Goal: Information Seeking & Learning: Learn about a topic

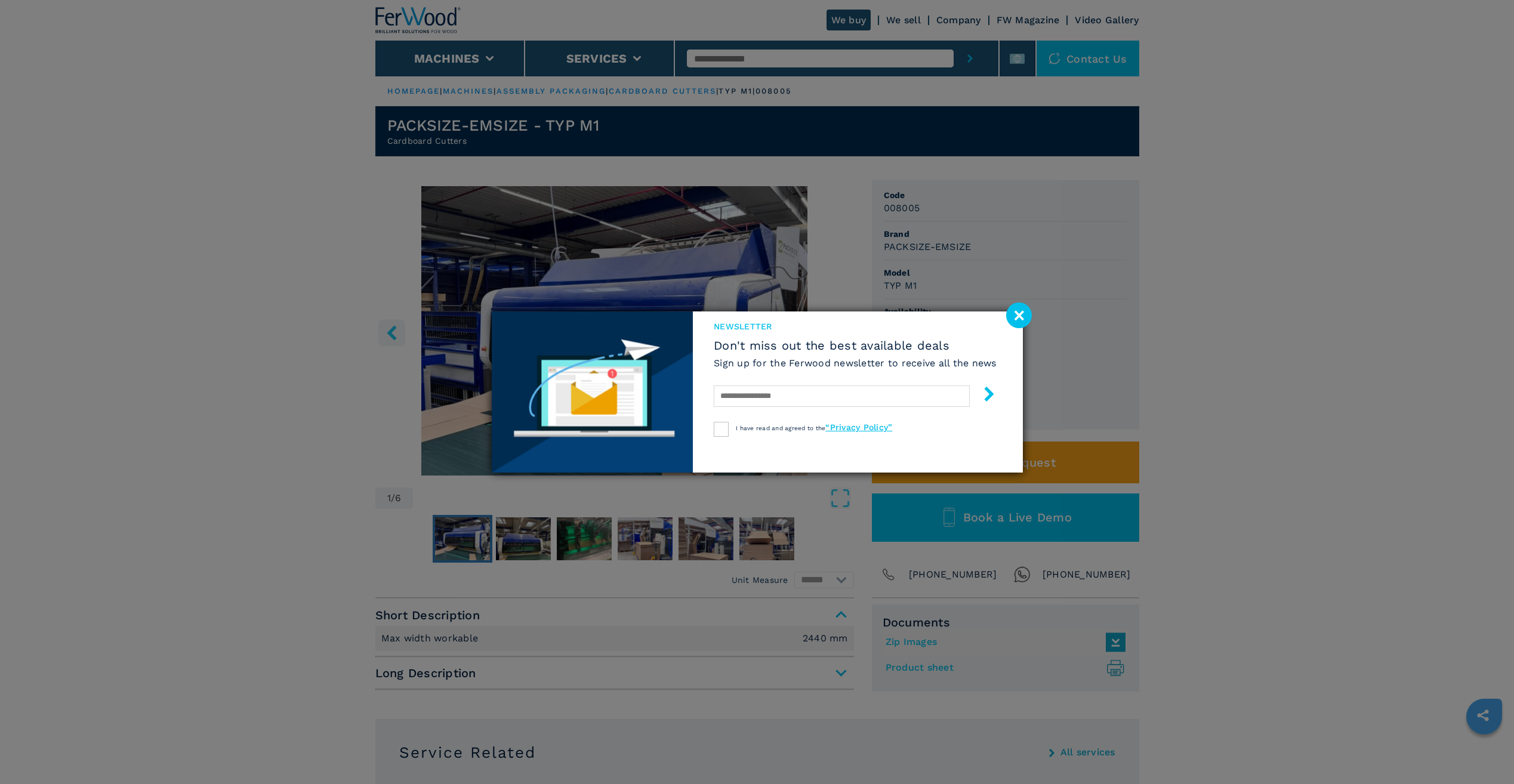
click at [1020, 319] on image at bounding box center [1020, 315] width 26 height 26
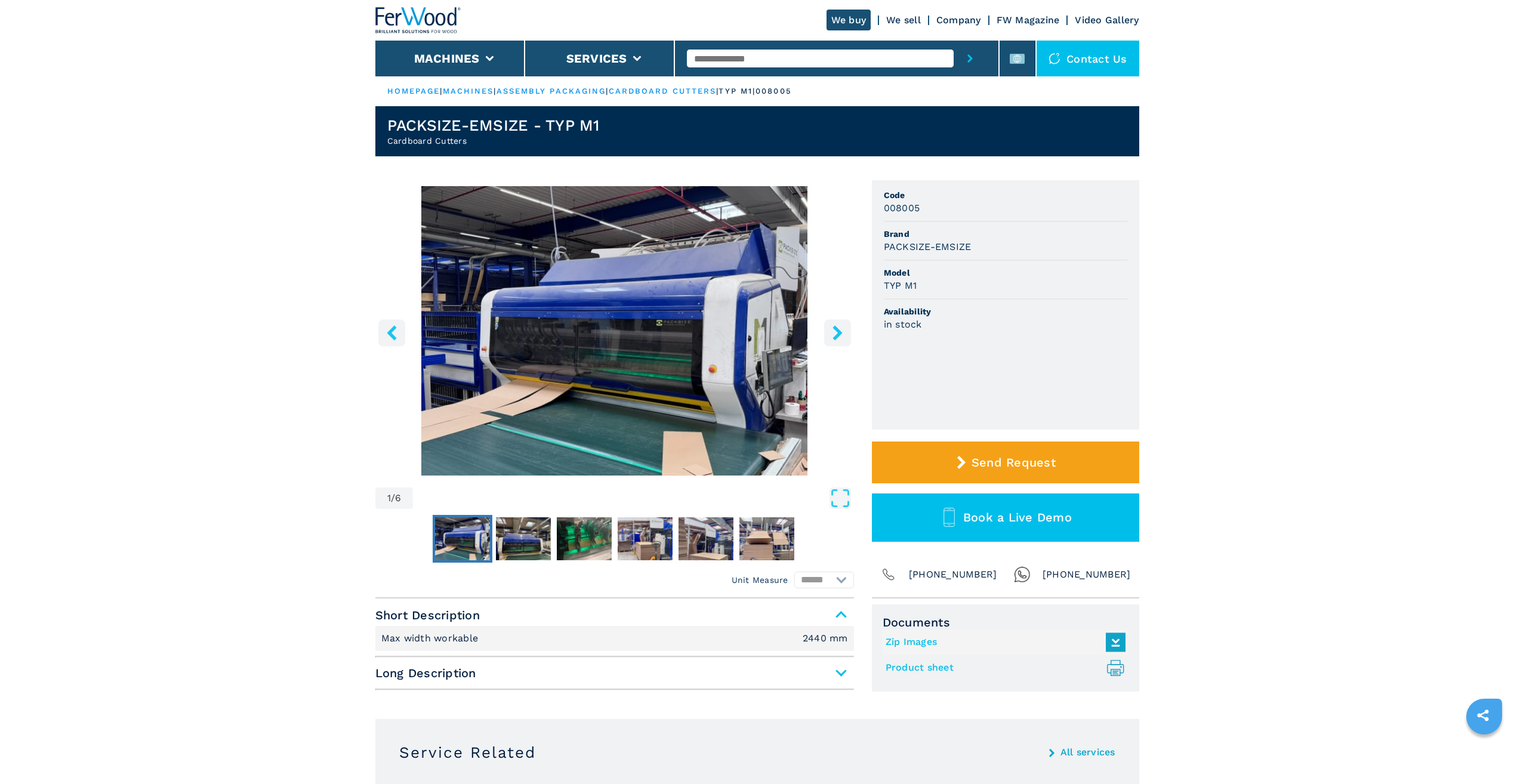
click at [839, 333] on icon "right-button" at bounding box center [838, 332] width 10 height 15
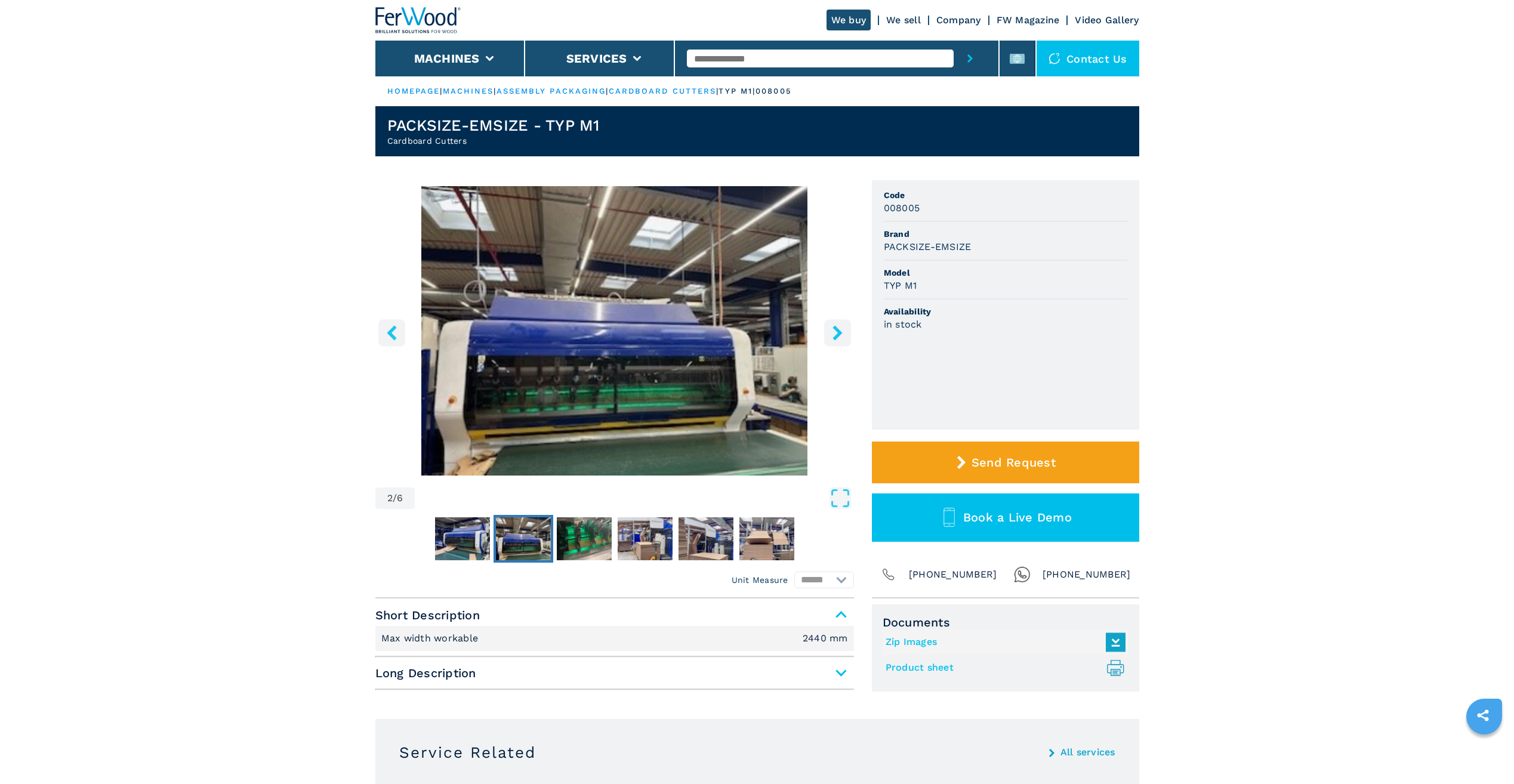
click at [839, 333] on icon "right-button" at bounding box center [838, 332] width 10 height 15
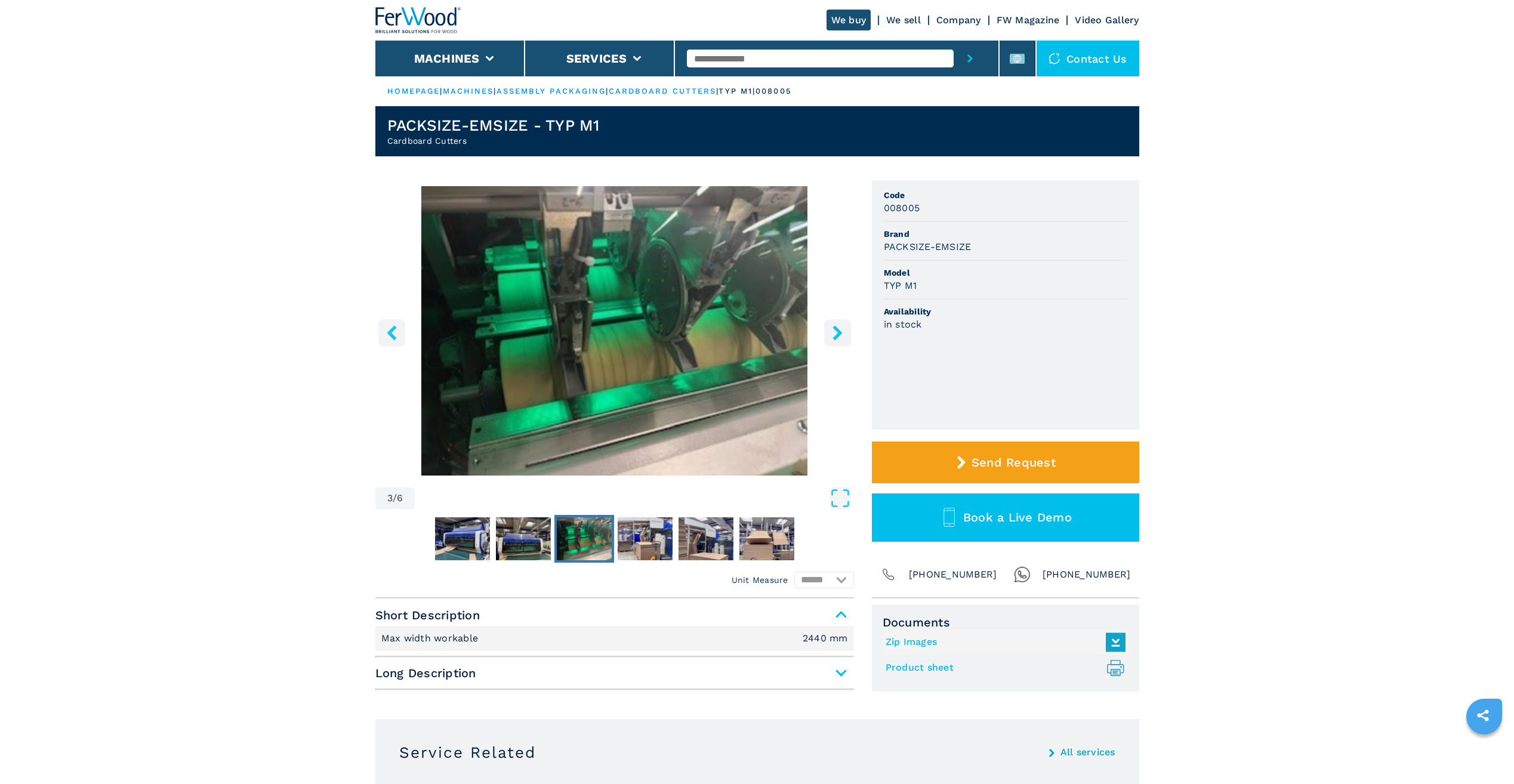
click at [839, 333] on icon "right-button" at bounding box center [838, 332] width 10 height 15
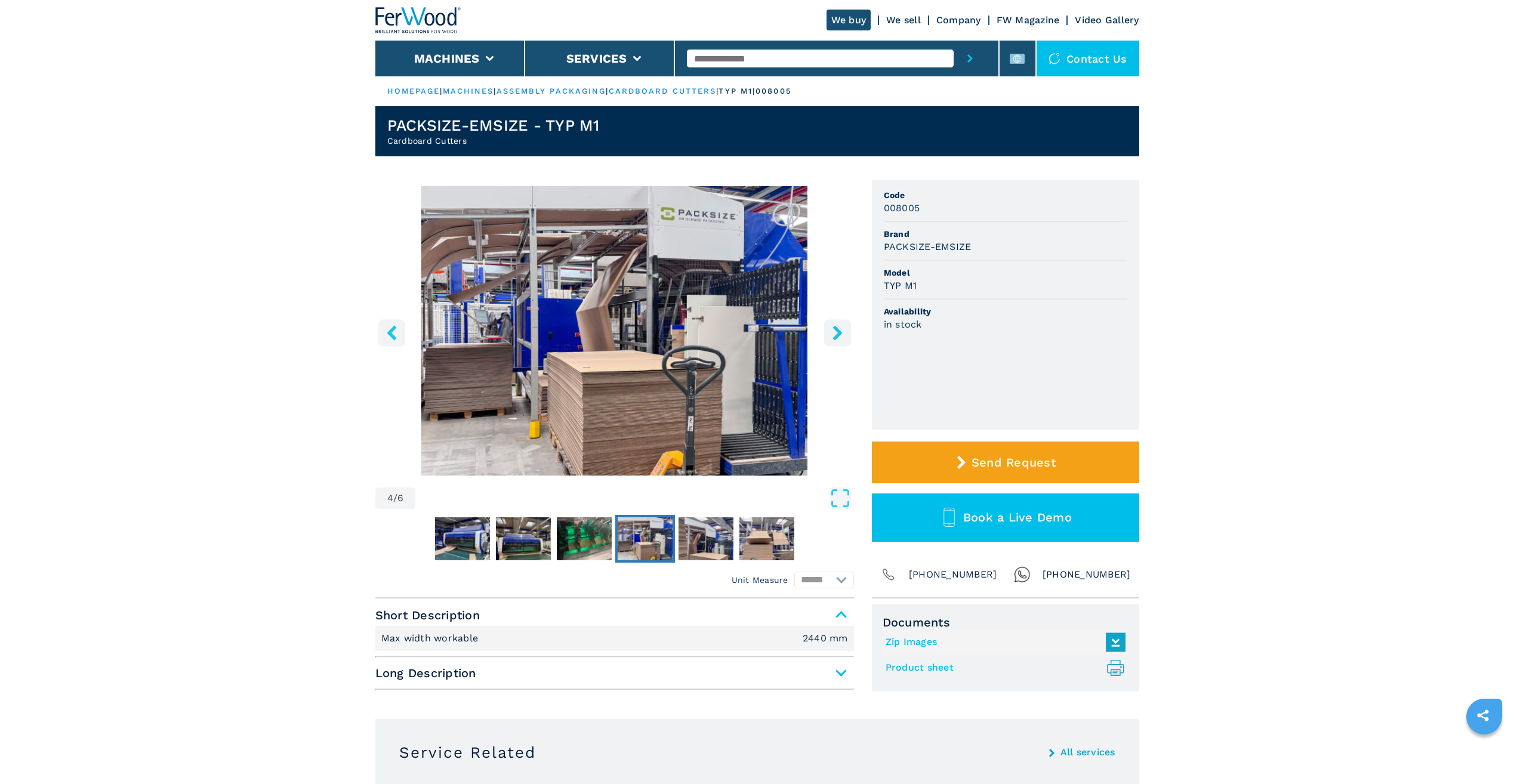
click at [839, 333] on icon "right-button" at bounding box center [838, 332] width 10 height 15
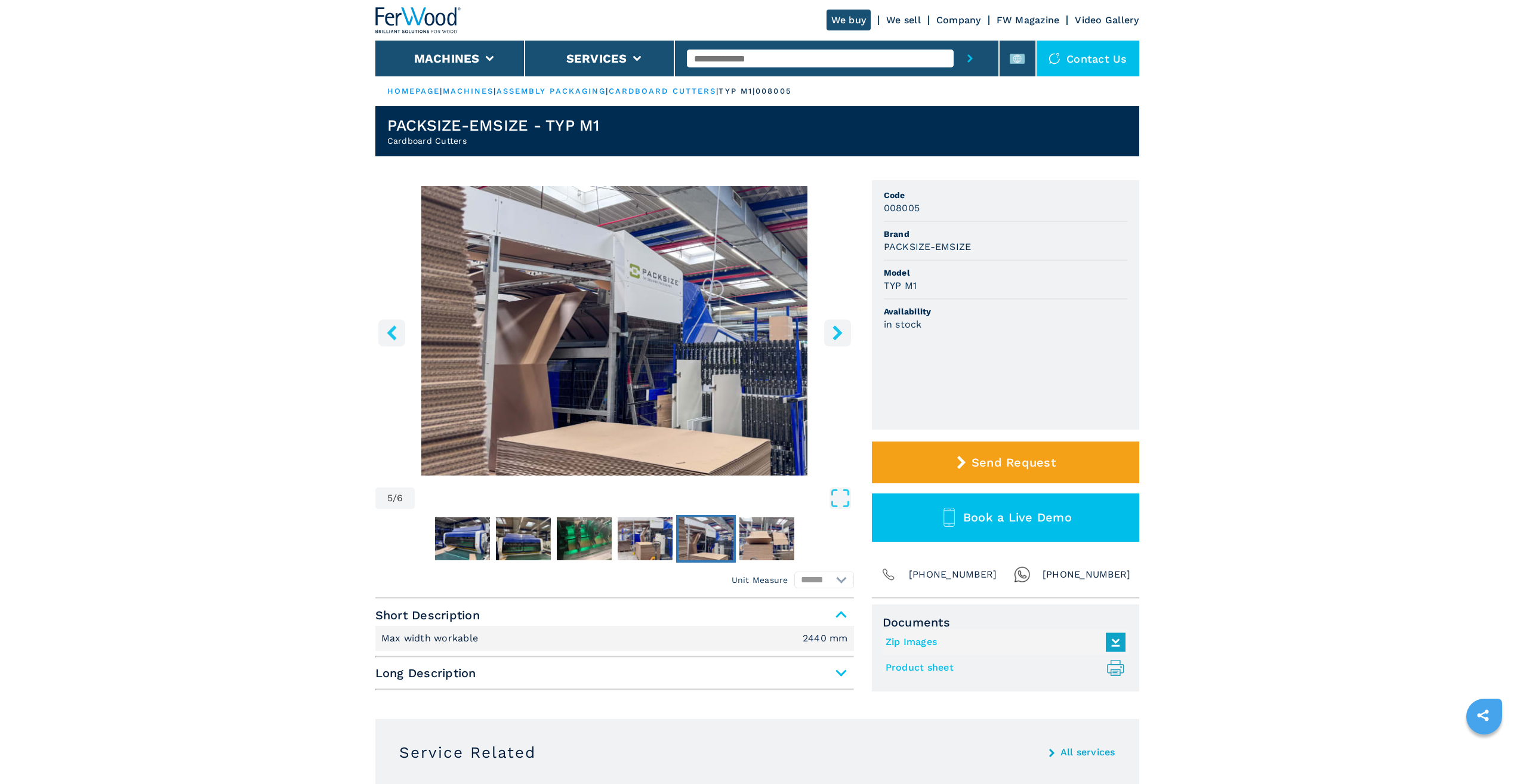
click at [839, 333] on icon "right-button" at bounding box center [838, 332] width 10 height 15
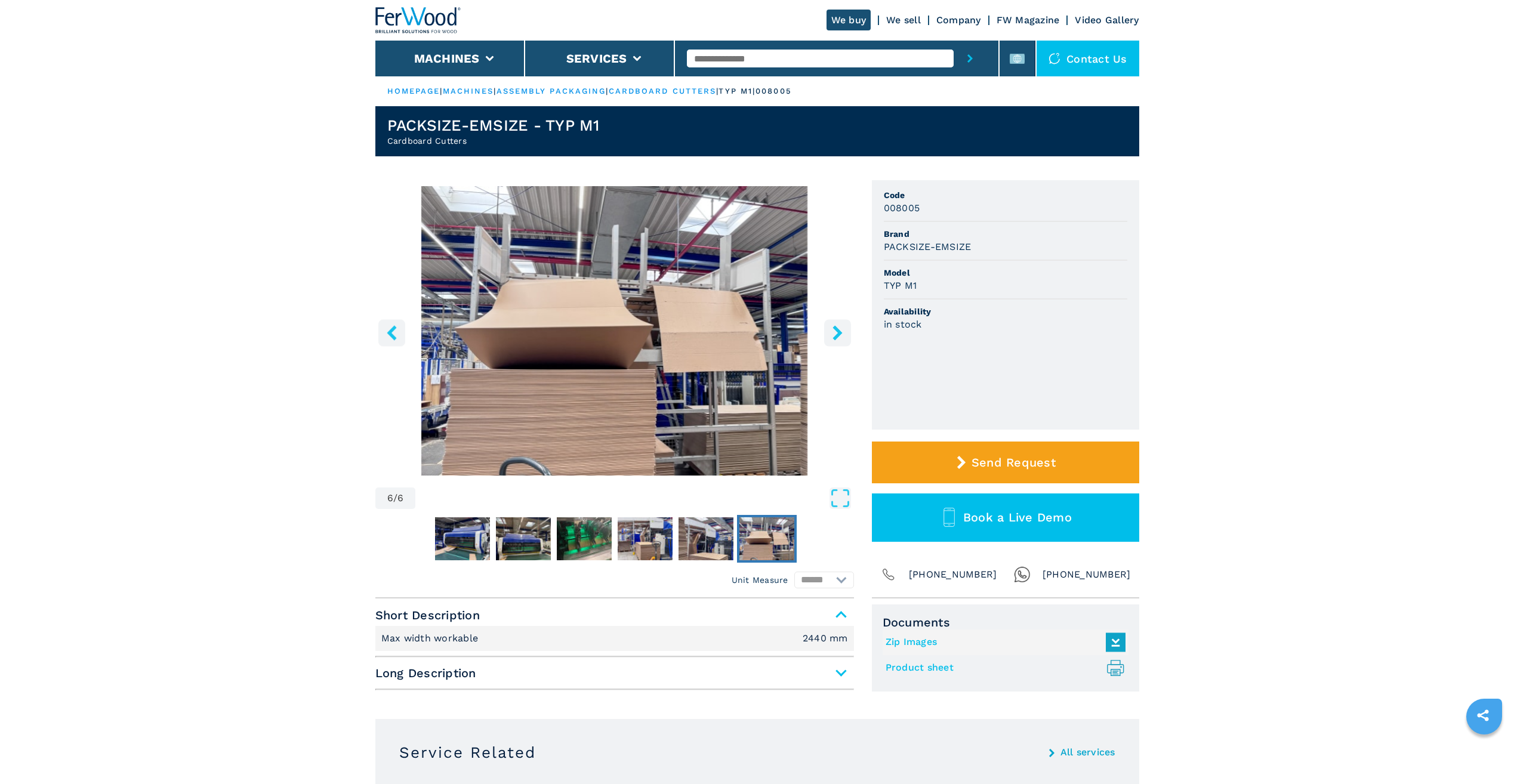
click at [839, 333] on icon "right-button" at bounding box center [838, 332] width 10 height 15
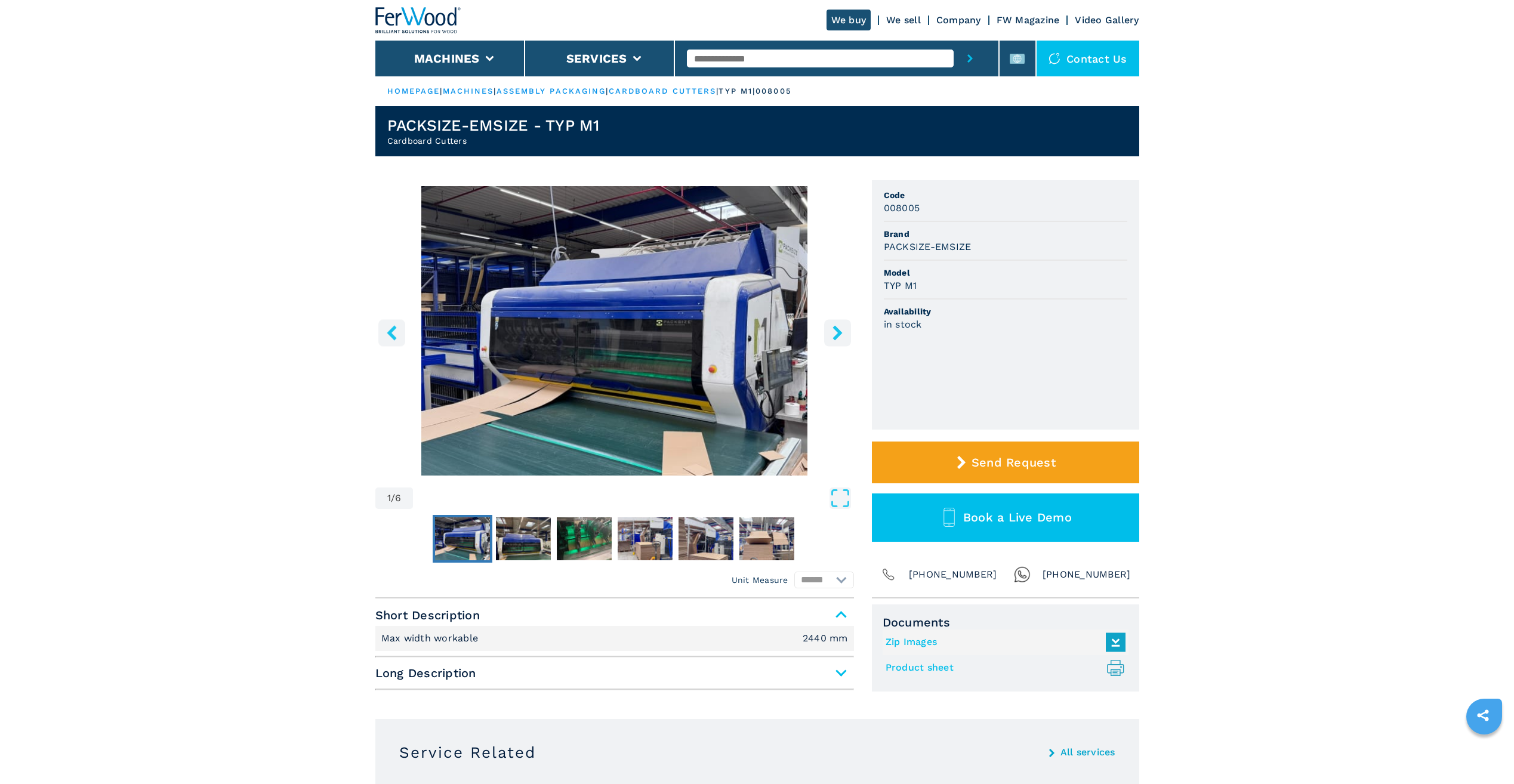
click at [839, 333] on icon "right-button" at bounding box center [838, 332] width 10 height 15
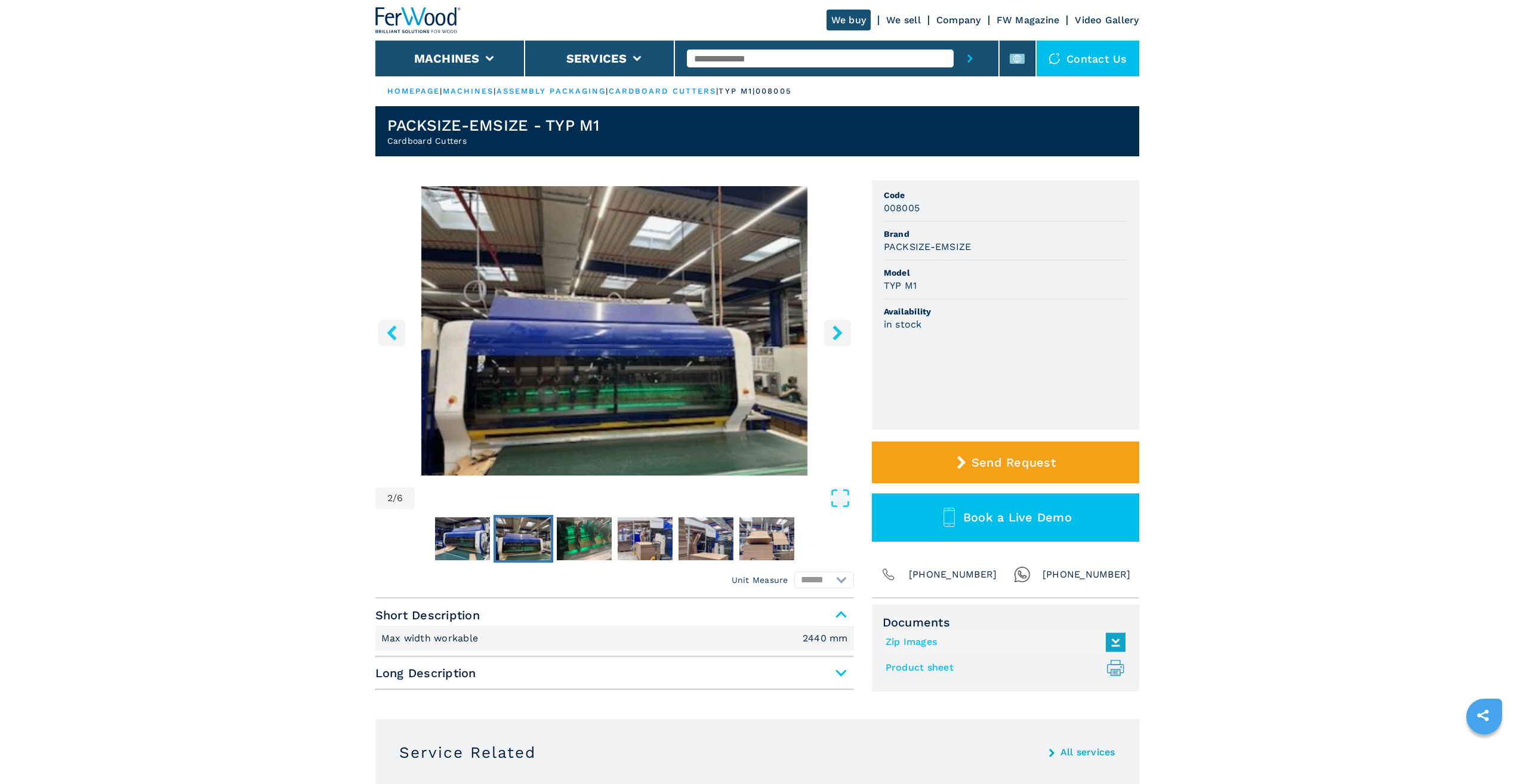
click at [839, 333] on icon "right-button" at bounding box center [838, 332] width 10 height 15
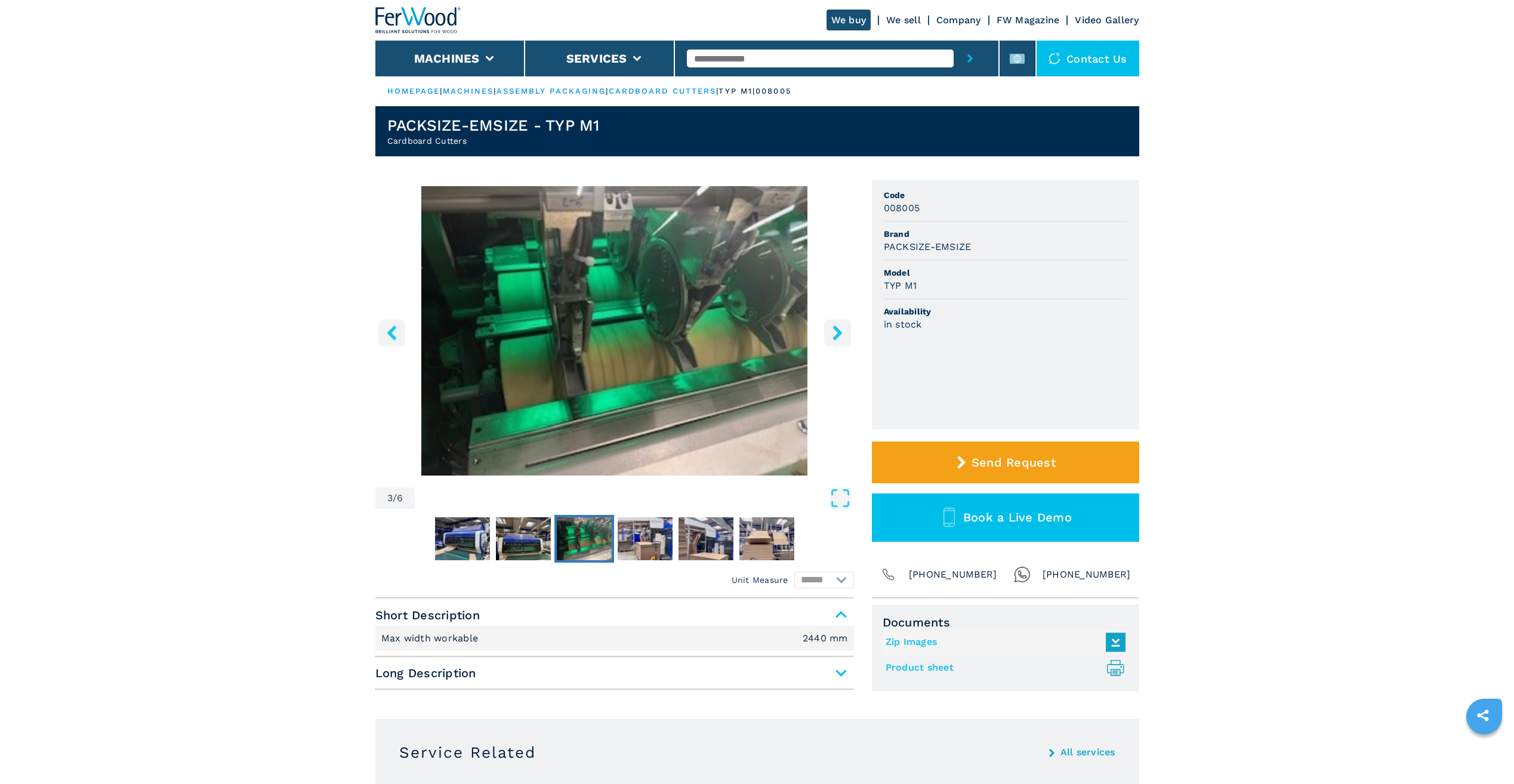
click at [839, 333] on icon "right-button" at bounding box center [838, 332] width 10 height 15
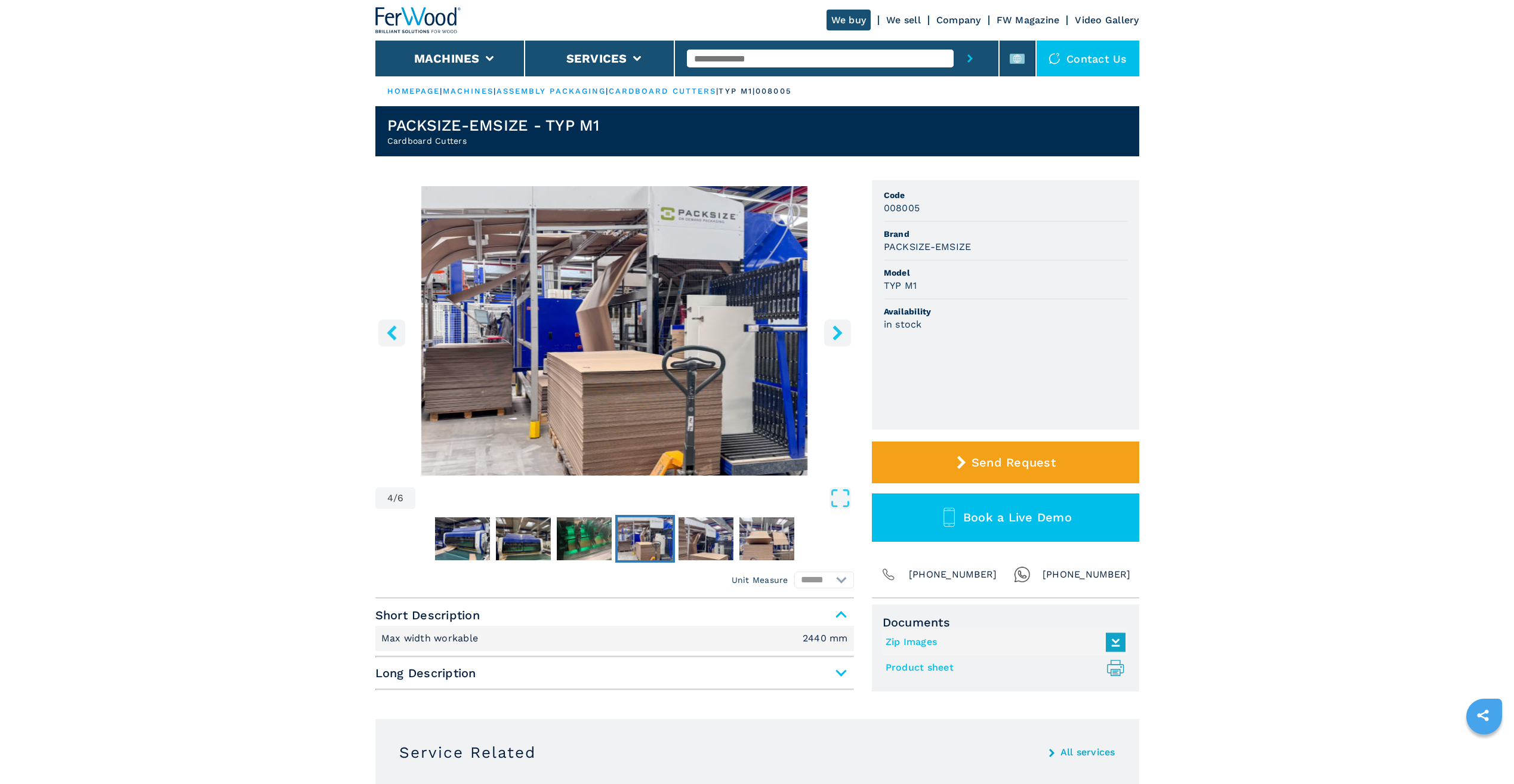
click at [839, 333] on icon "right-button" at bounding box center [838, 332] width 10 height 15
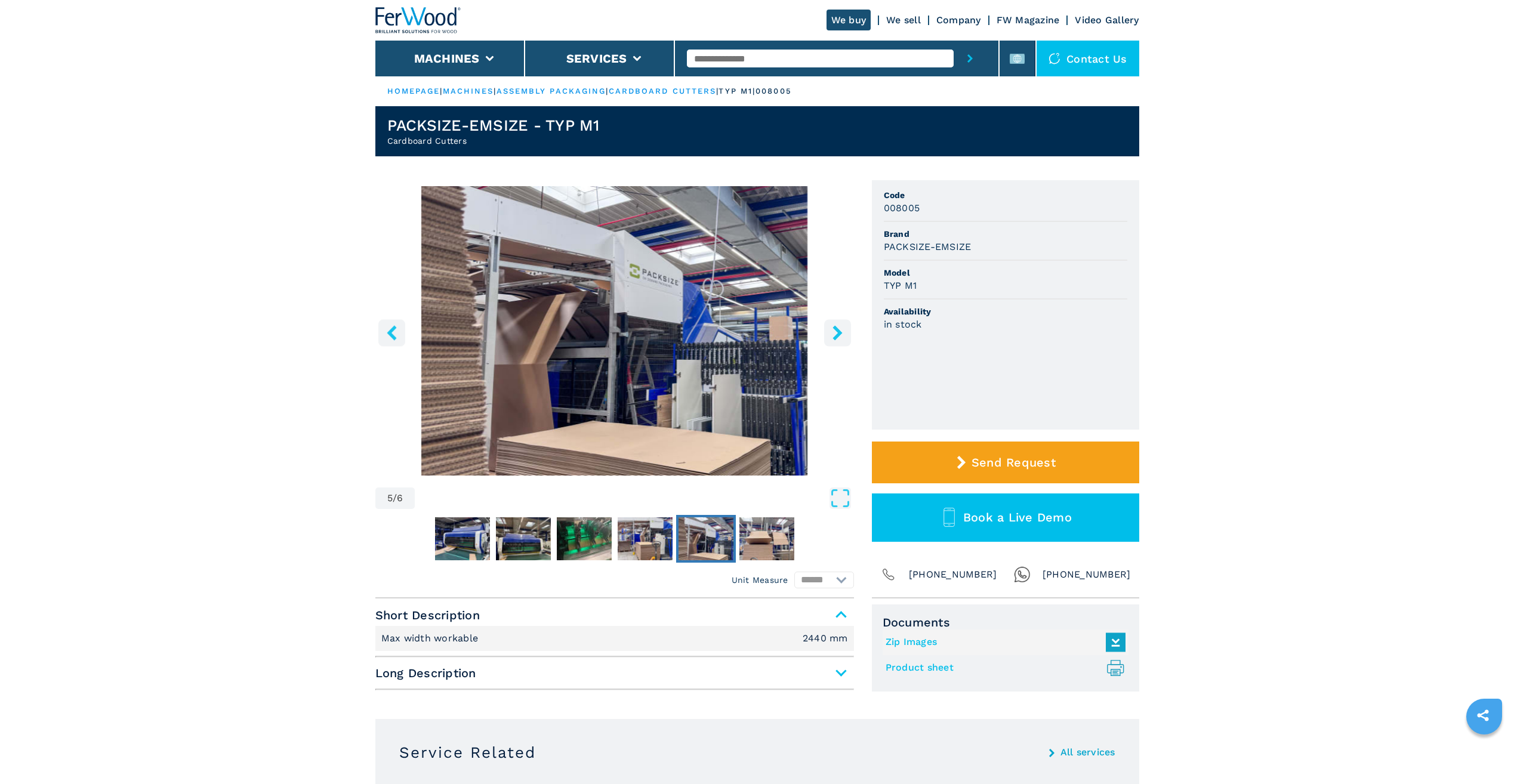
click at [839, 333] on icon "right-button" at bounding box center [838, 332] width 10 height 15
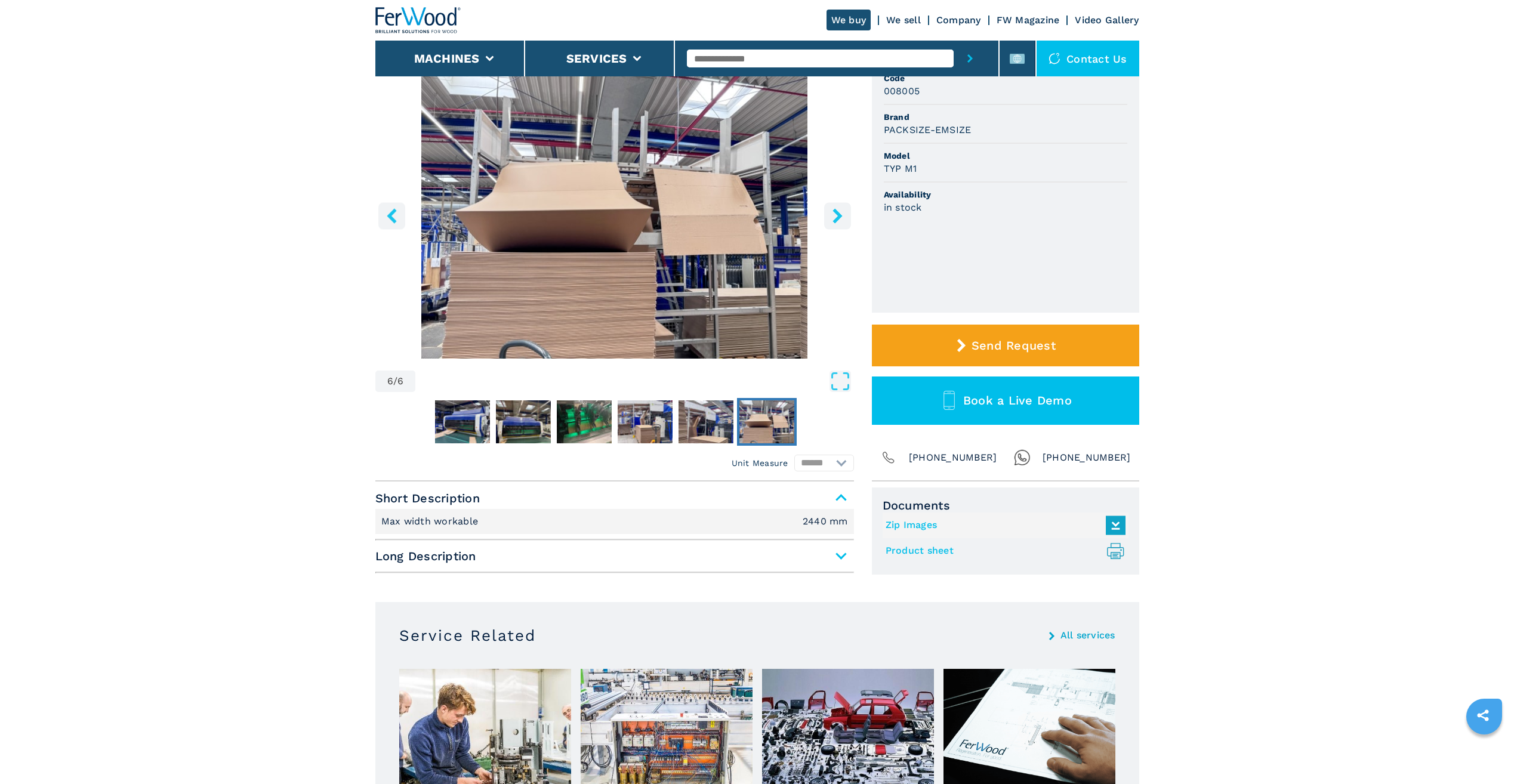
scroll to position [120, 0]
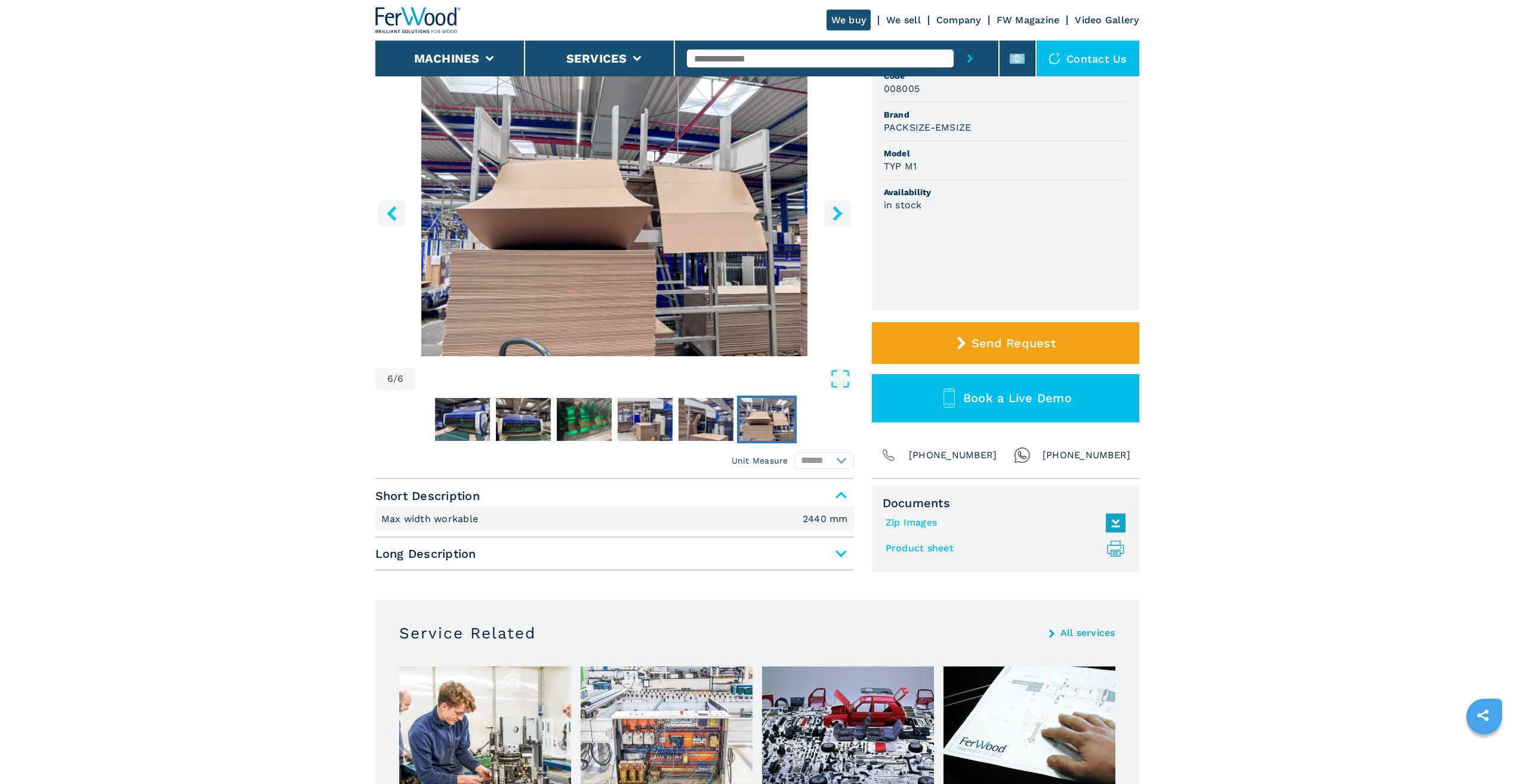
click at [394, 551] on span "Long Description" at bounding box center [615, 554] width 479 height 22
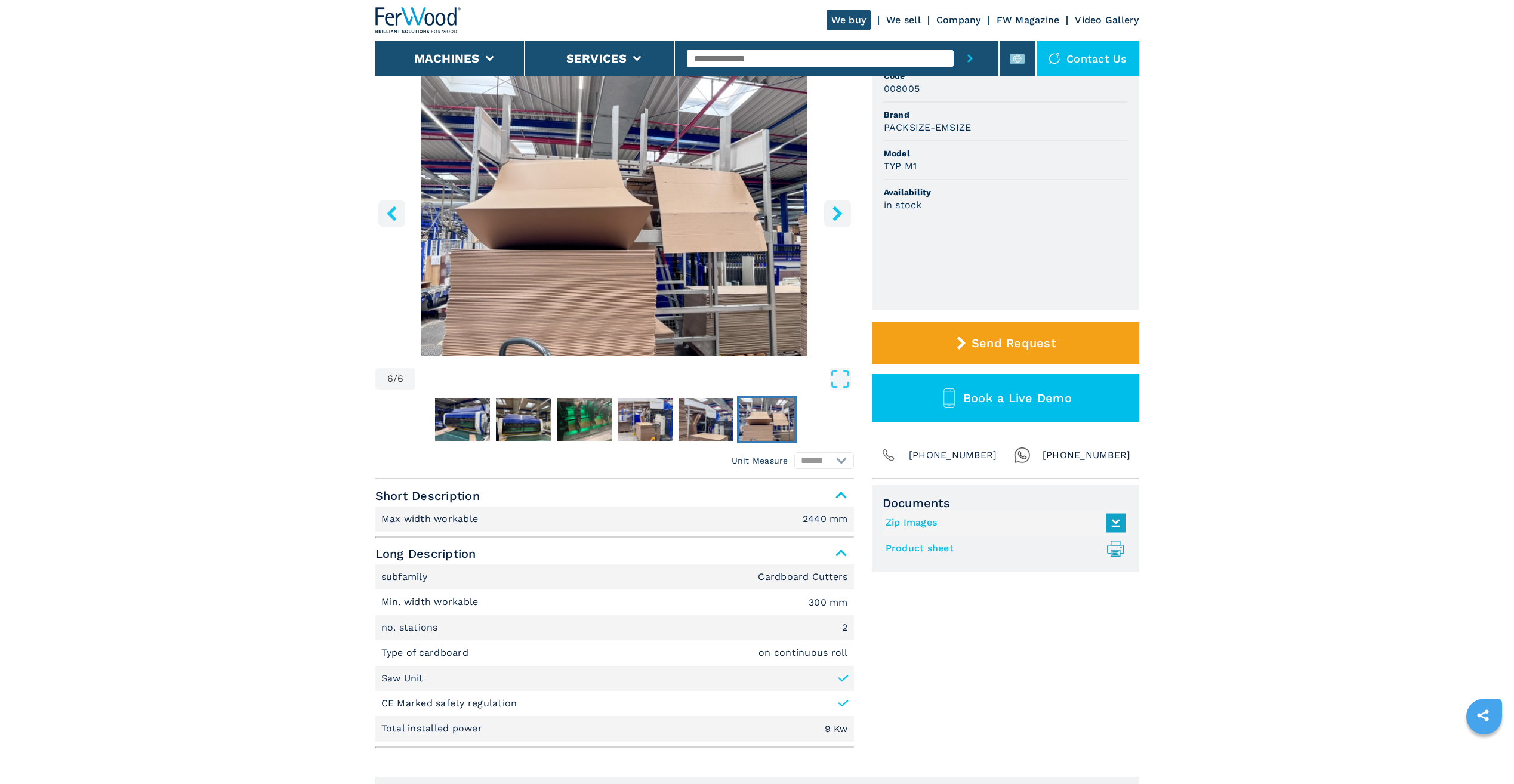
click at [389, 216] on icon "left-button" at bounding box center [392, 213] width 15 height 15
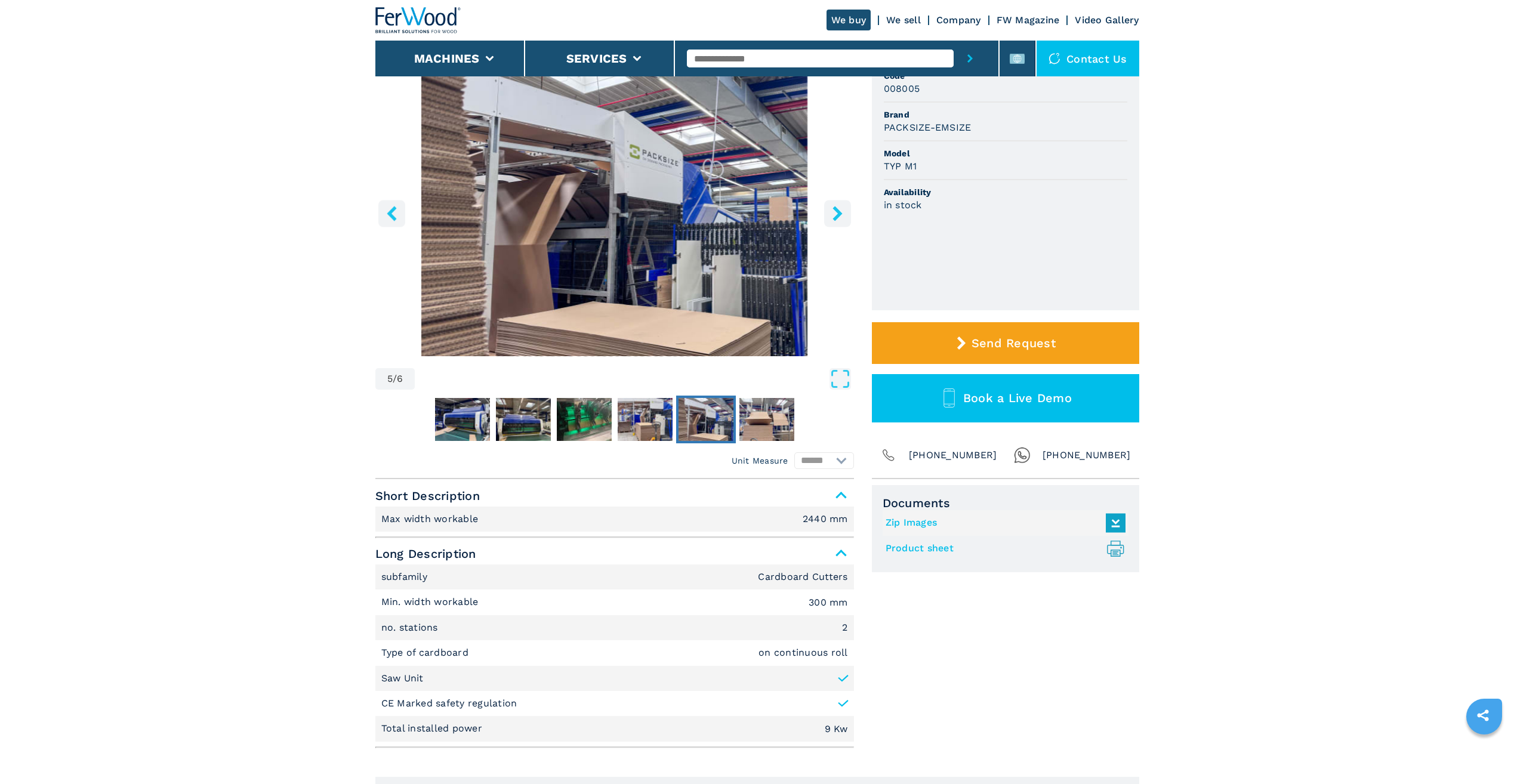
click at [389, 216] on icon "left-button" at bounding box center [392, 213] width 15 height 15
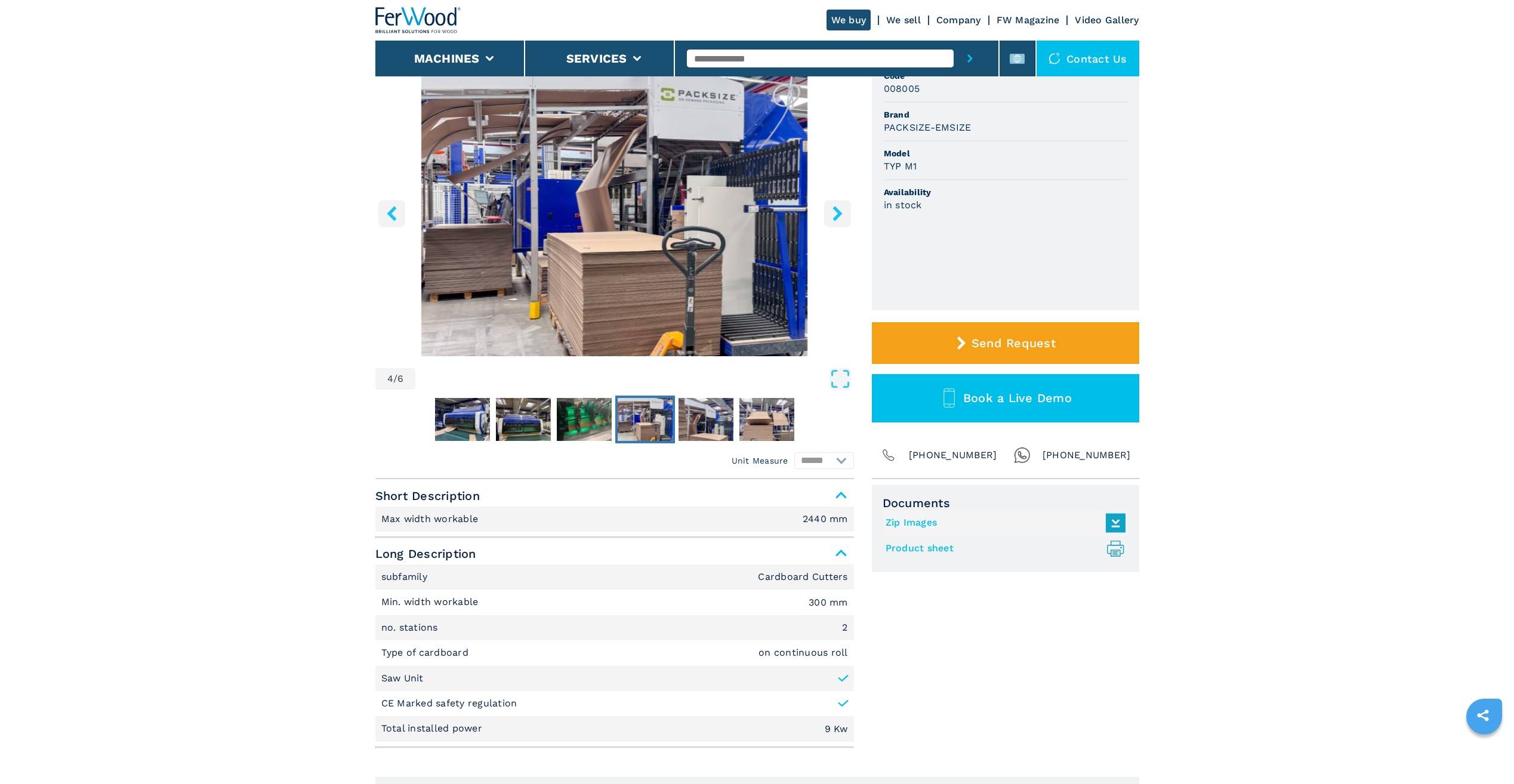
click at [388, 211] on icon "left-button" at bounding box center [392, 213] width 15 height 15
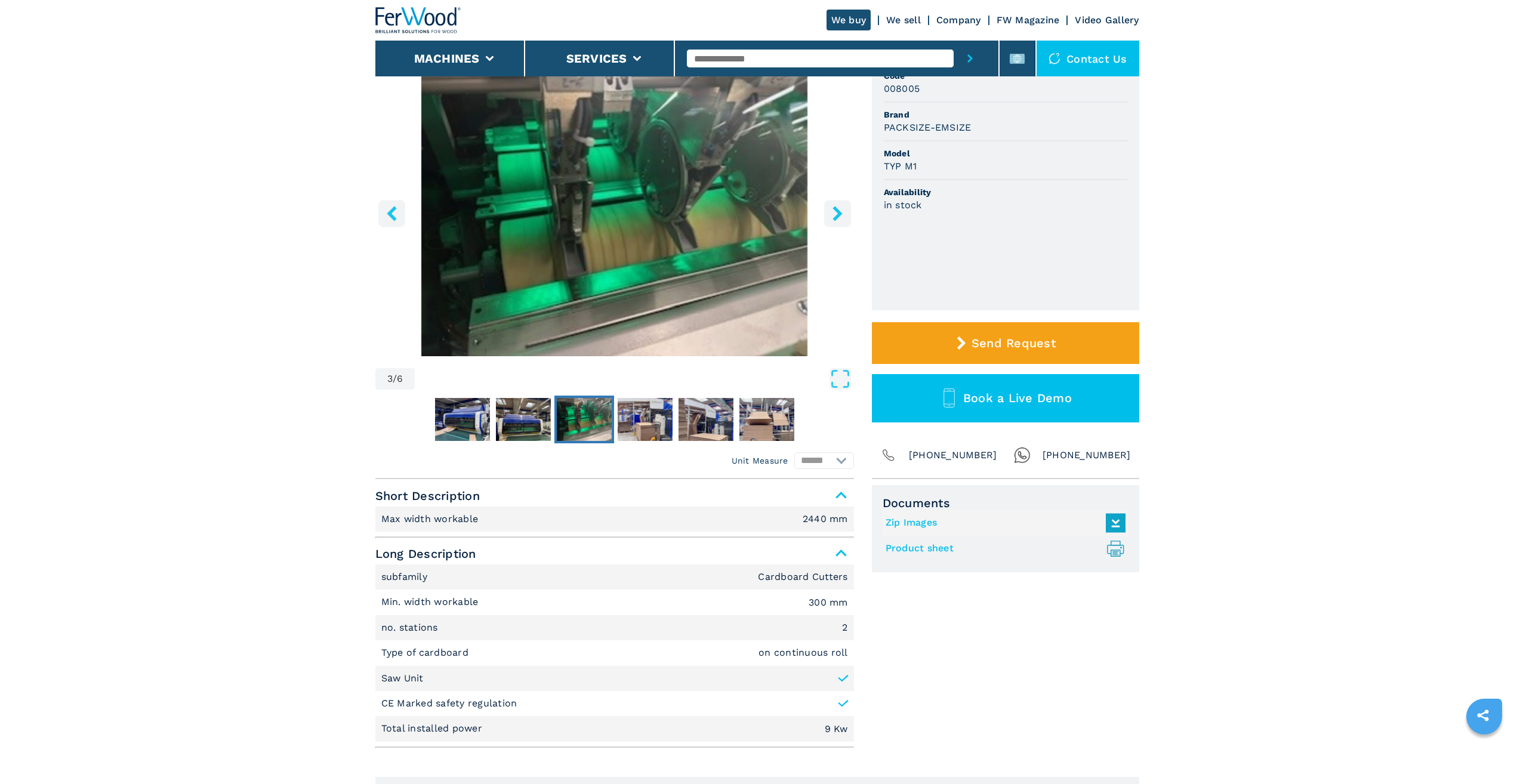
click at [388, 211] on icon "left-button" at bounding box center [392, 213] width 15 height 15
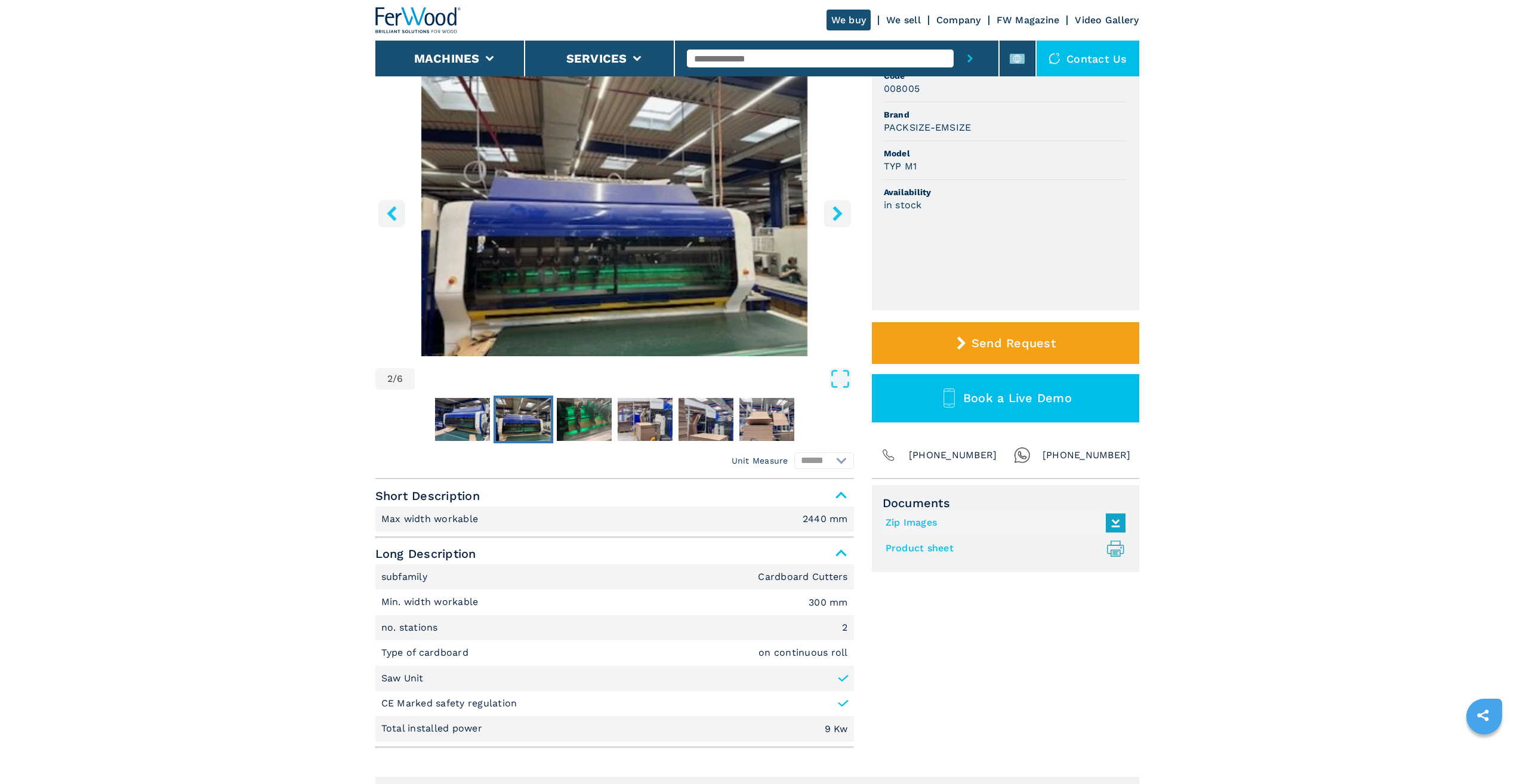
click at [388, 211] on icon "left-button" at bounding box center [392, 213] width 15 height 15
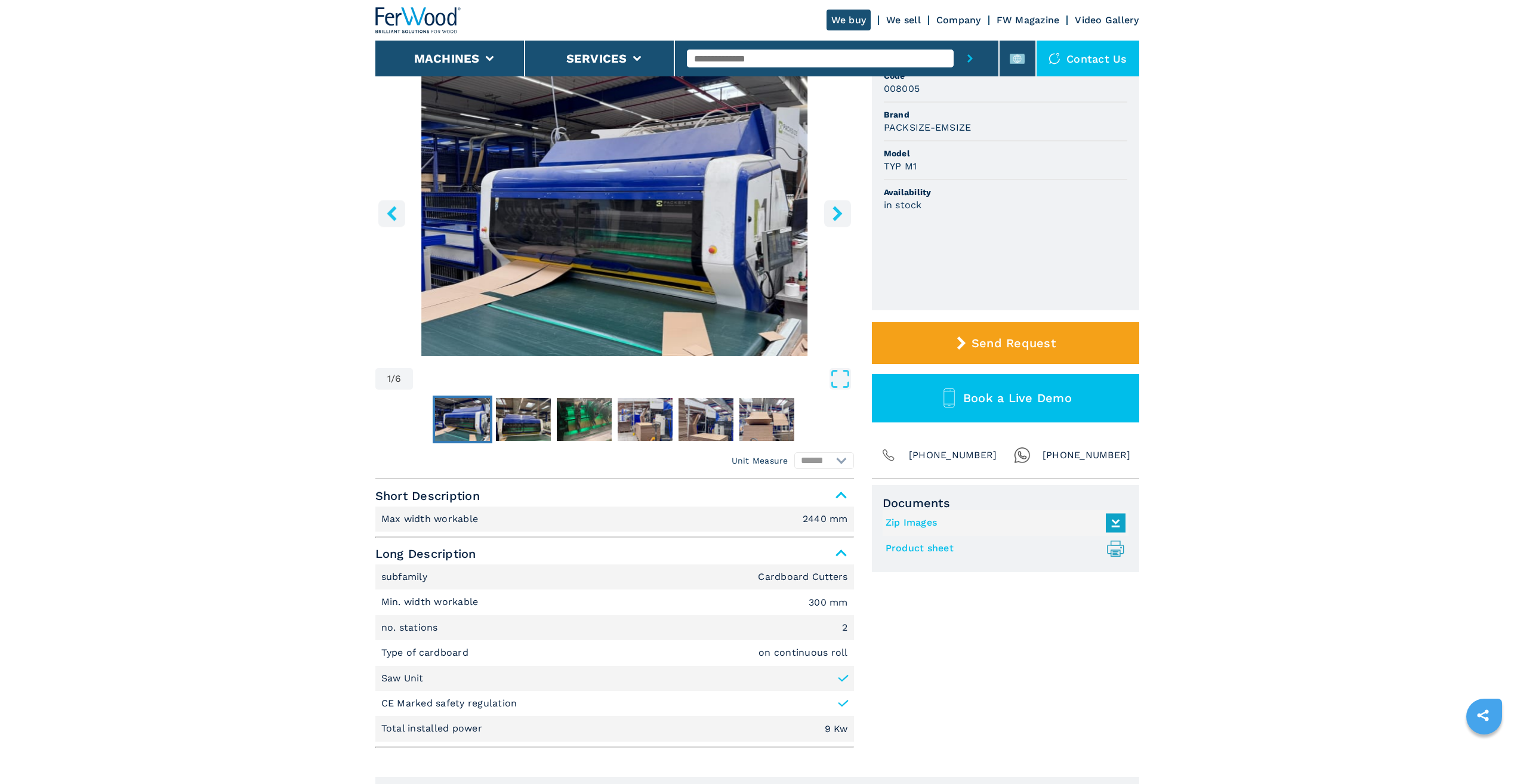
click at [388, 211] on icon "left-button" at bounding box center [392, 213] width 15 height 15
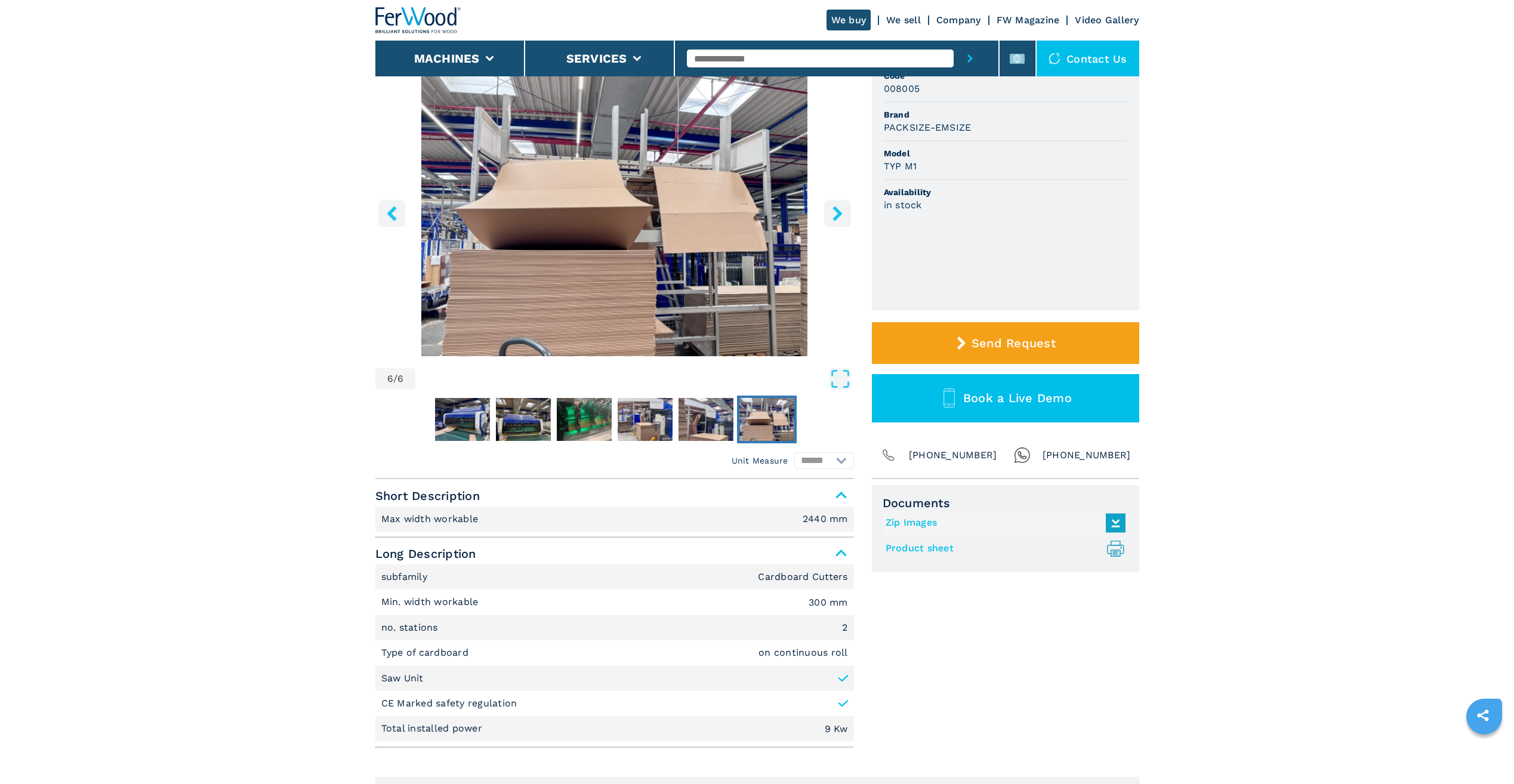
click at [388, 211] on icon "left-button" at bounding box center [392, 213] width 15 height 15
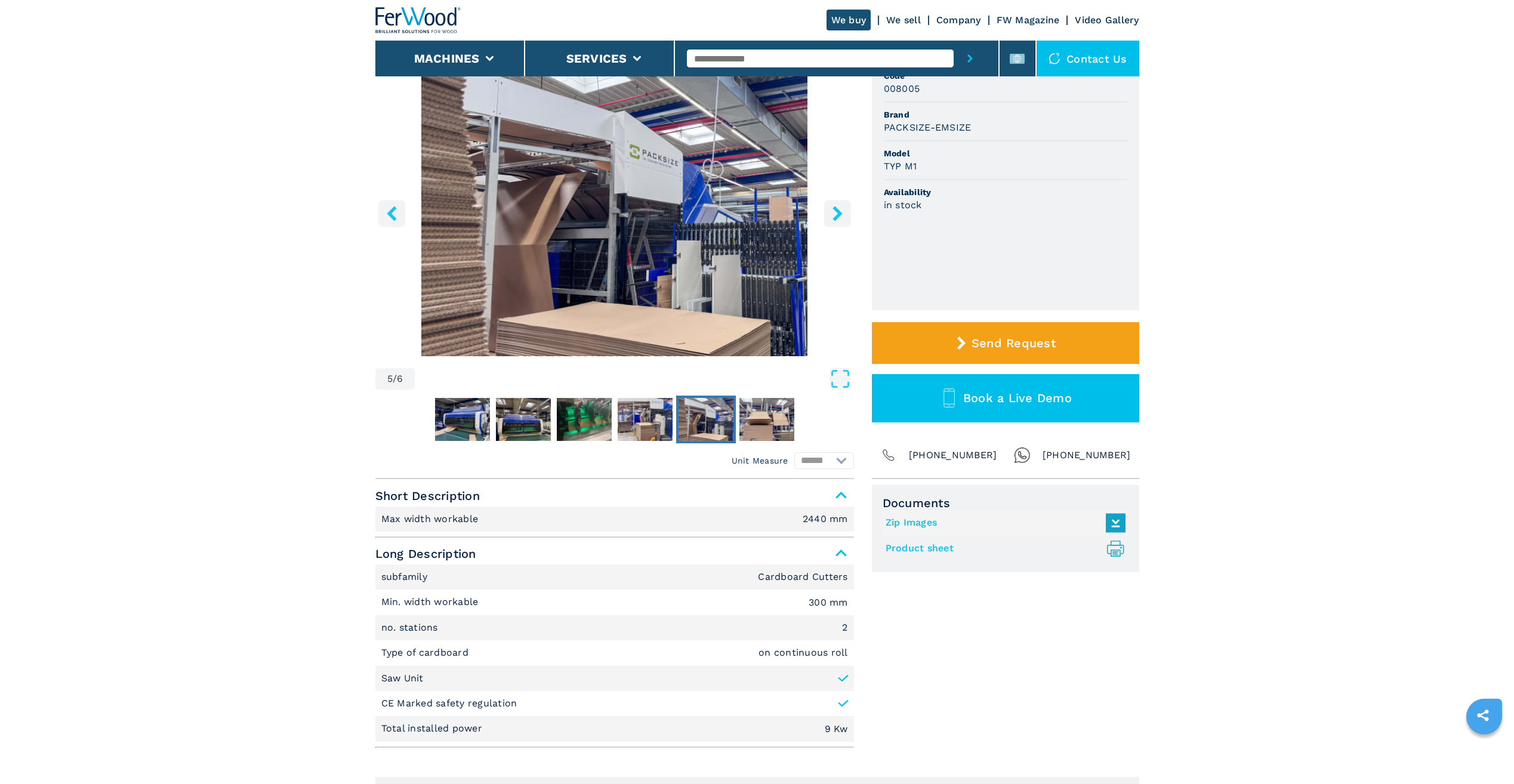
click at [388, 211] on icon "left-button" at bounding box center [392, 213] width 15 height 15
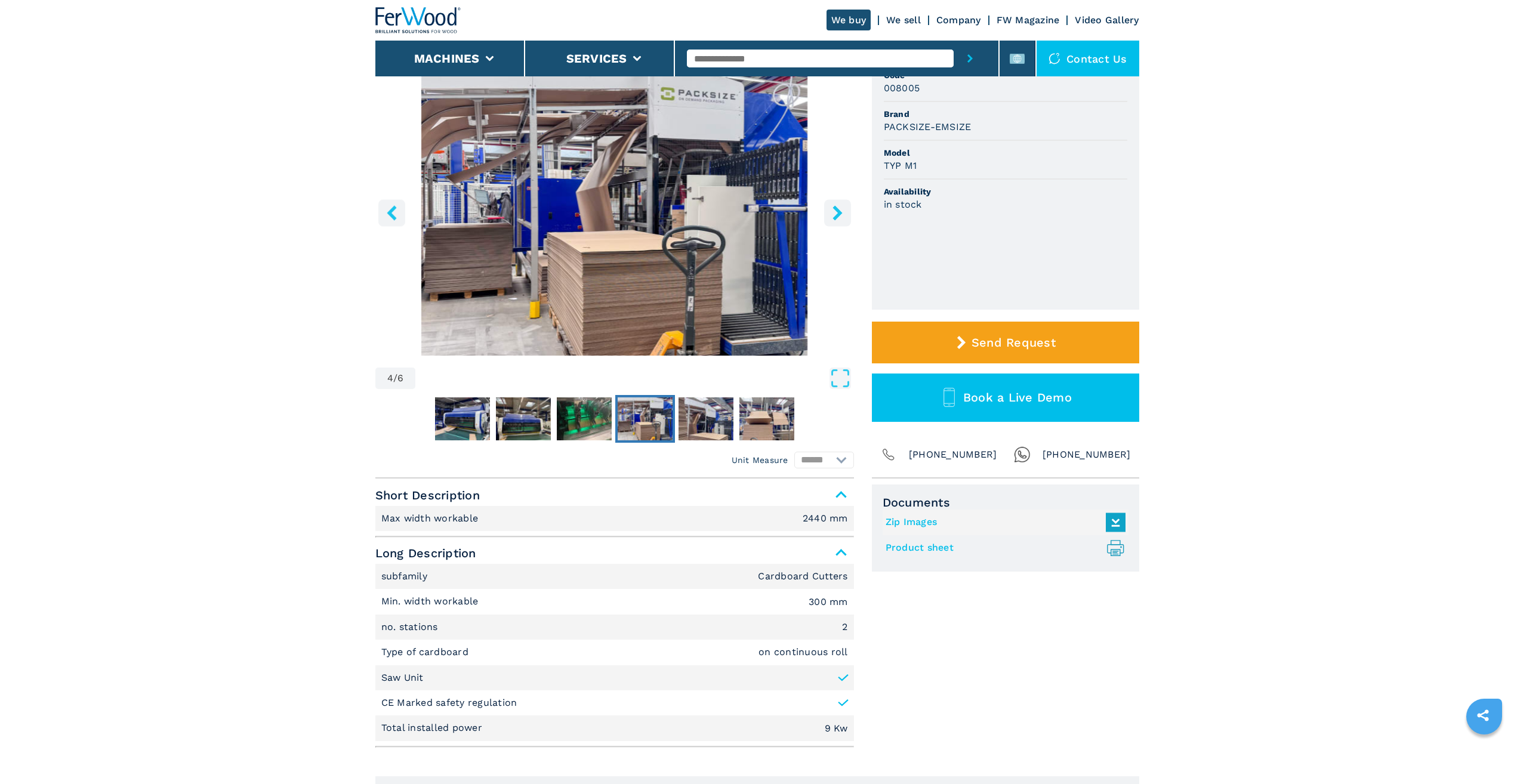
scroll to position [0, 0]
